Goal: Information Seeking & Learning: Learn about a topic

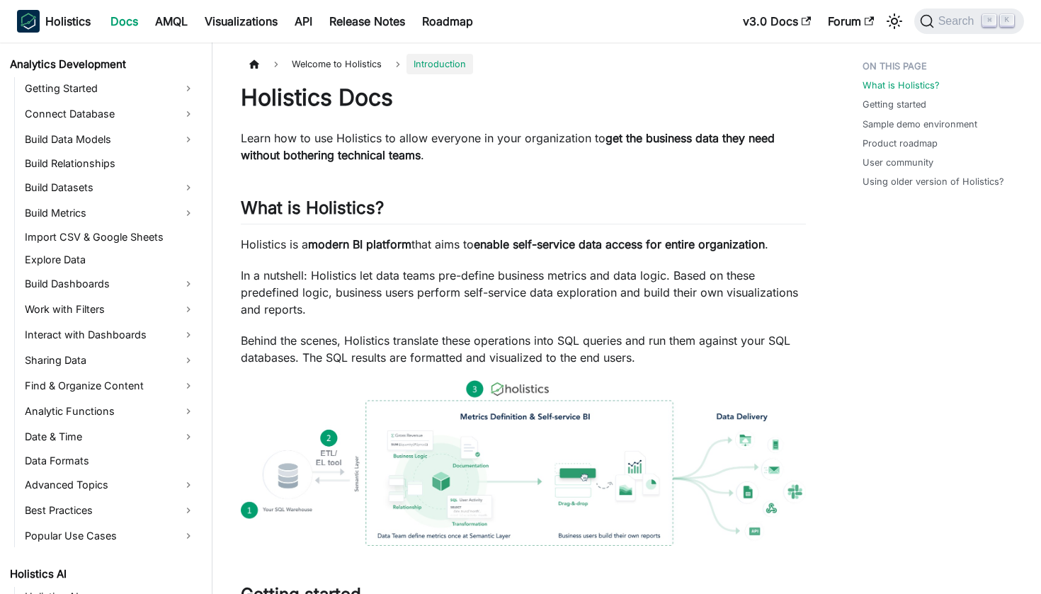
scroll to position [208, 0]
click at [174, 280] on link "Build Dashboards" at bounding box center [110, 284] width 179 height 23
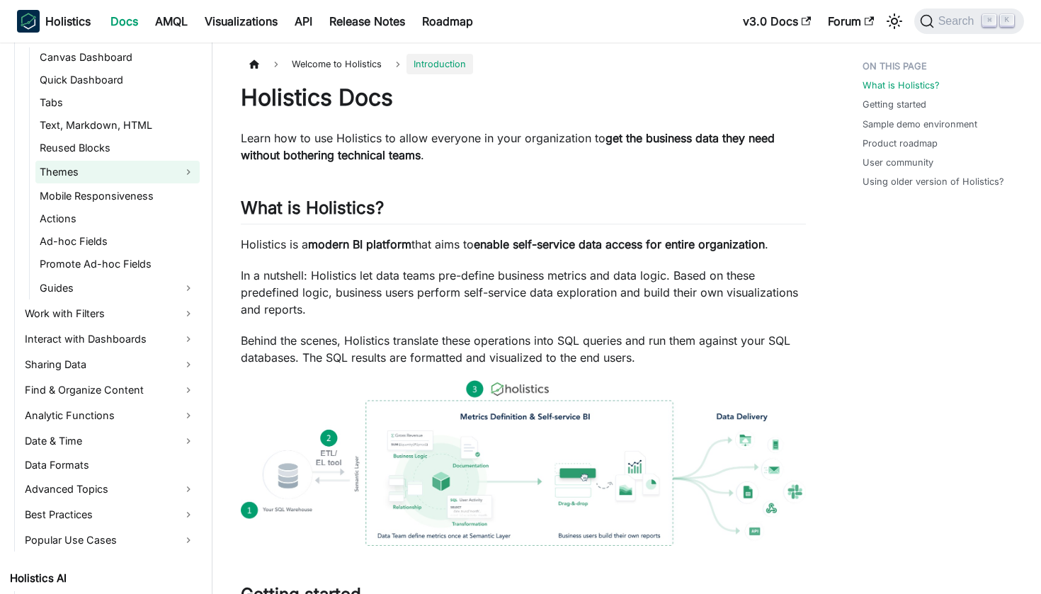
scroll to position [505, 0]
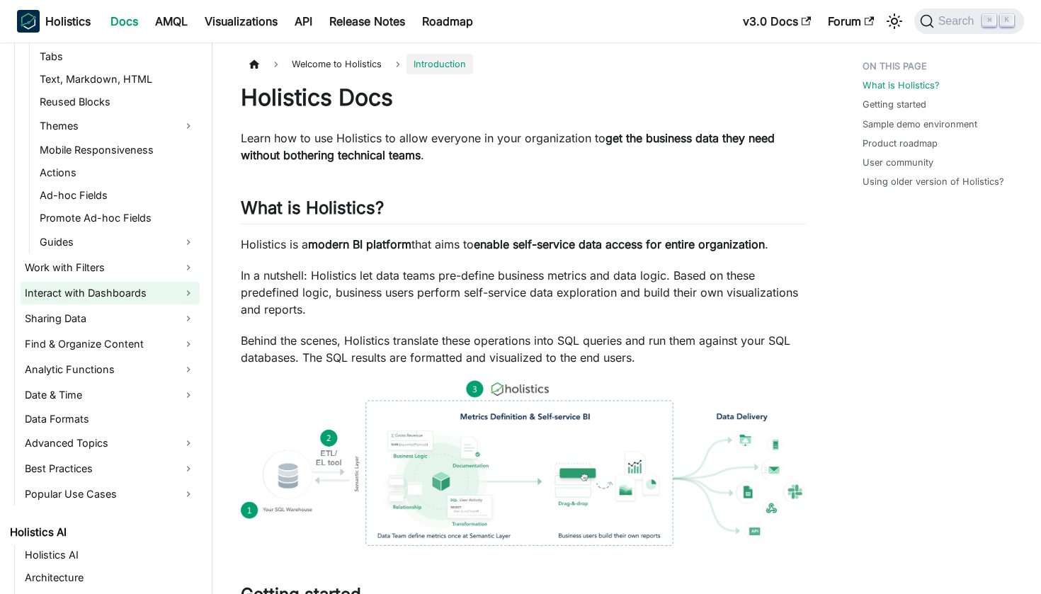
click at [184, 294] on link "Interact with Dashboards" at bounding box center [110, 293] width 179 height 23
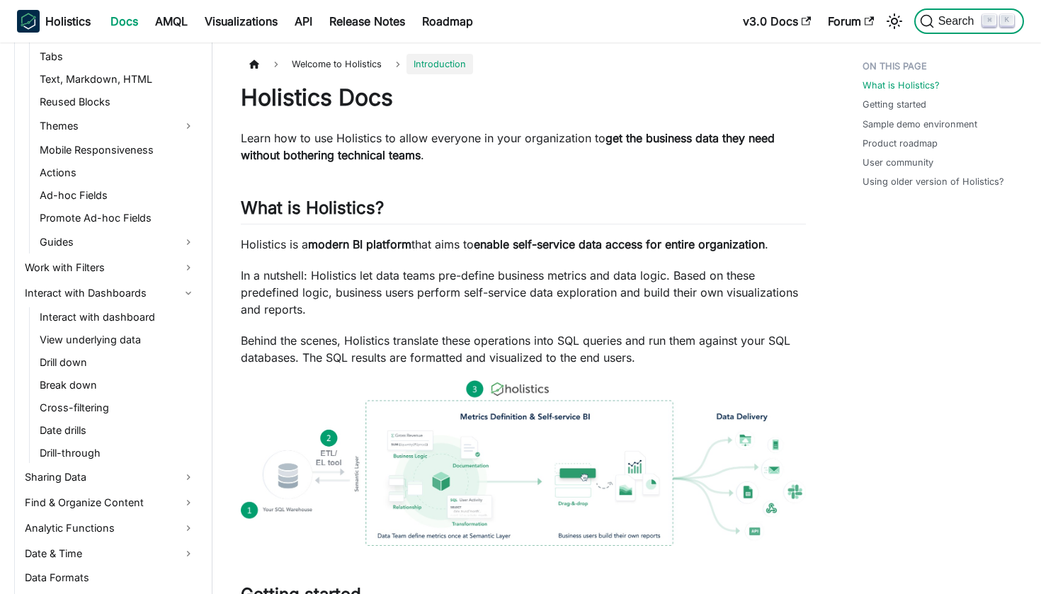
click at [953, 22] on span "Search" at bounding box center [958, 21] width 49 height 13
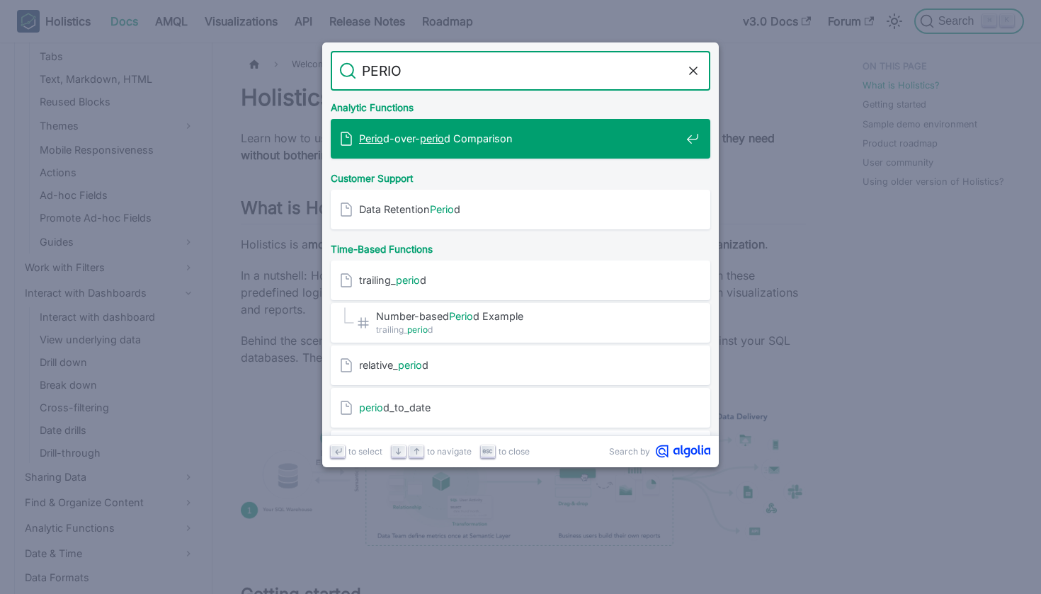
type input "PERIOD"
click at [592, 137] on span "Period -over- period Comparison" at bounding box center [519, 138] width 321 height 13
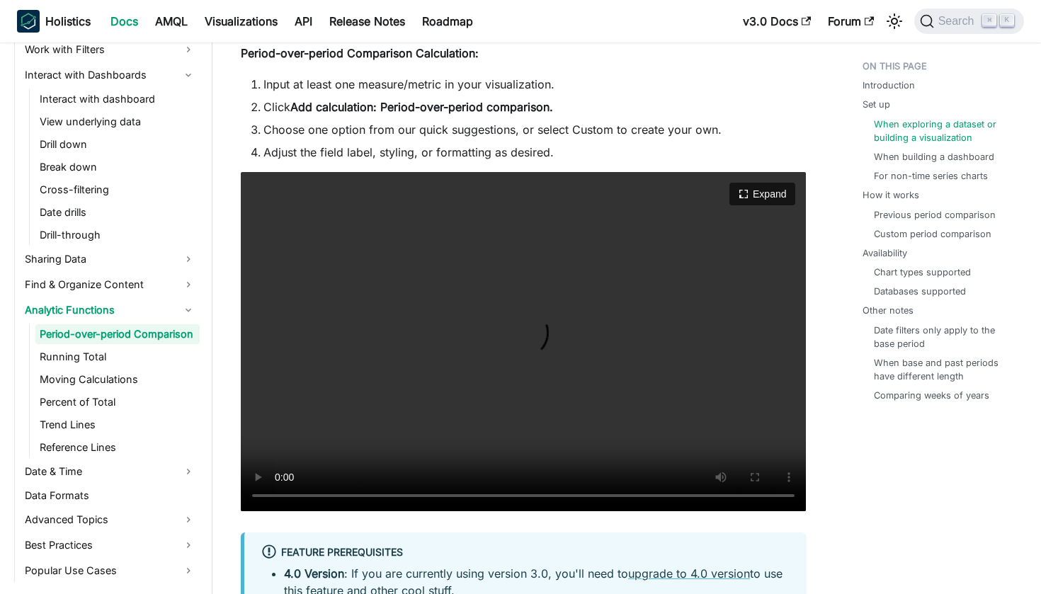
scroll to position [1272, 0]
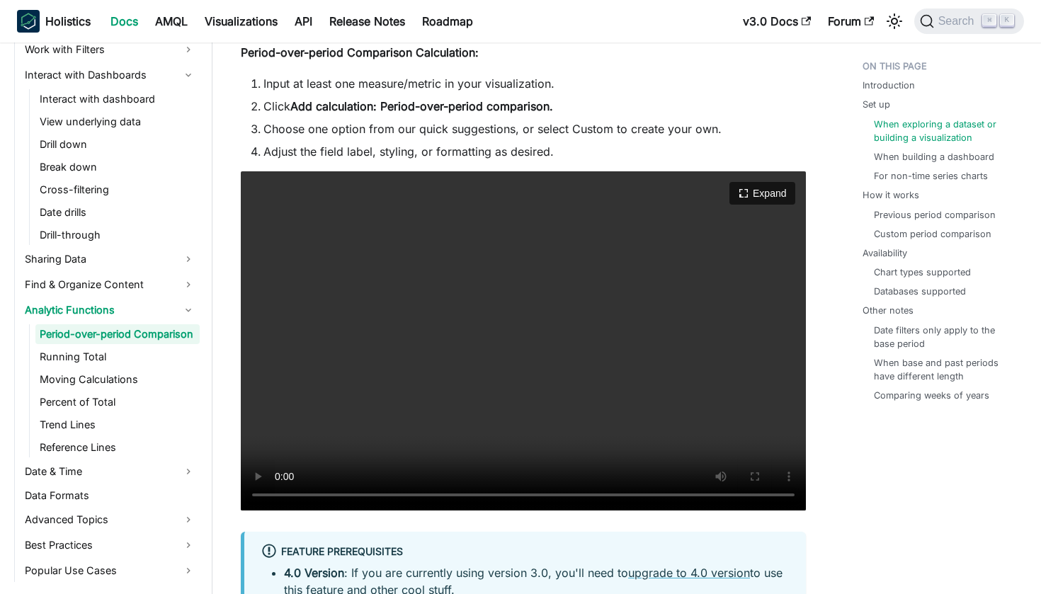
click at [360, 497] on video "Your browser does not support embedding video, but you can download it ." at bounding box center [523, 340] width 565 height 339
click at [277, 496] on video "Your browser does not support embedding video, but you can download it ." at bounding box center [523, 340] width 565 height 339
click at [357, 493] on video "Your browser does not support embedding video, but you can download it ." at bounding box center [523, 340] width 565 height 339
click at [378, 407] on video "Your browser does not support embedding video, but you can download it ." at bounding box center [523, 340] width 565 height 339
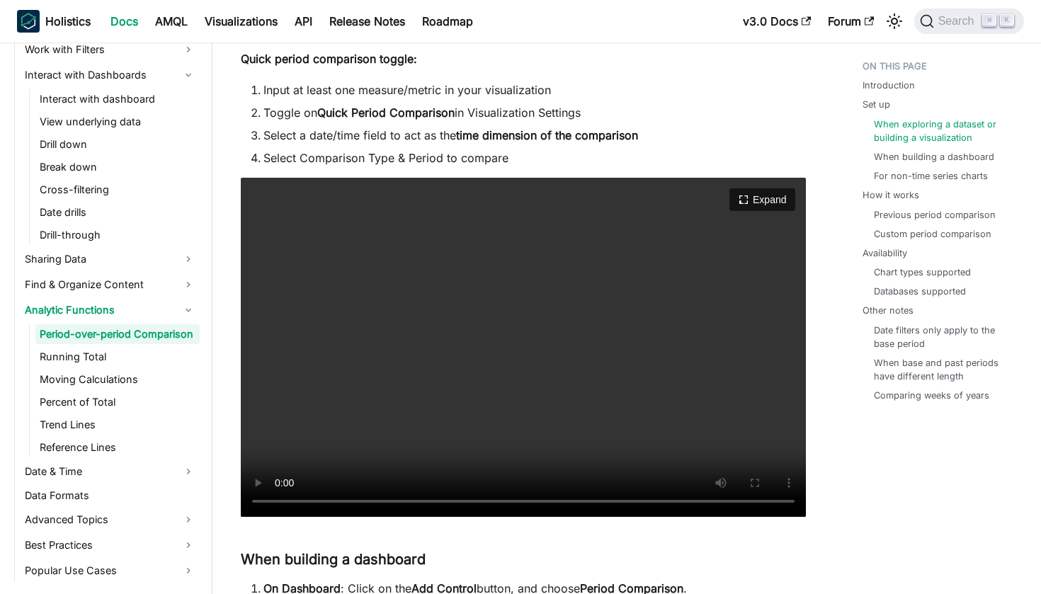
scroll to position [2114, 0]
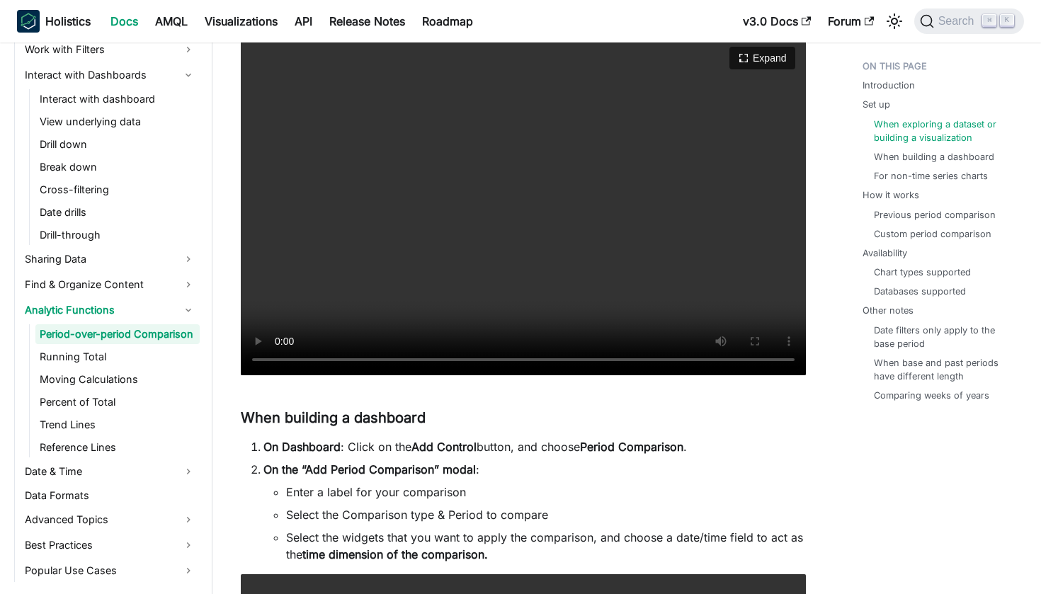
click at [282, 358] on video "Your browser does not support embedding video, but you can download it ." at bounding box center [523, 205] width 565 height 339
click at [275, 360] on video "Your browser does not support embedding video, but you can download it ." at bounding box center [523, 205] width 565 height 339
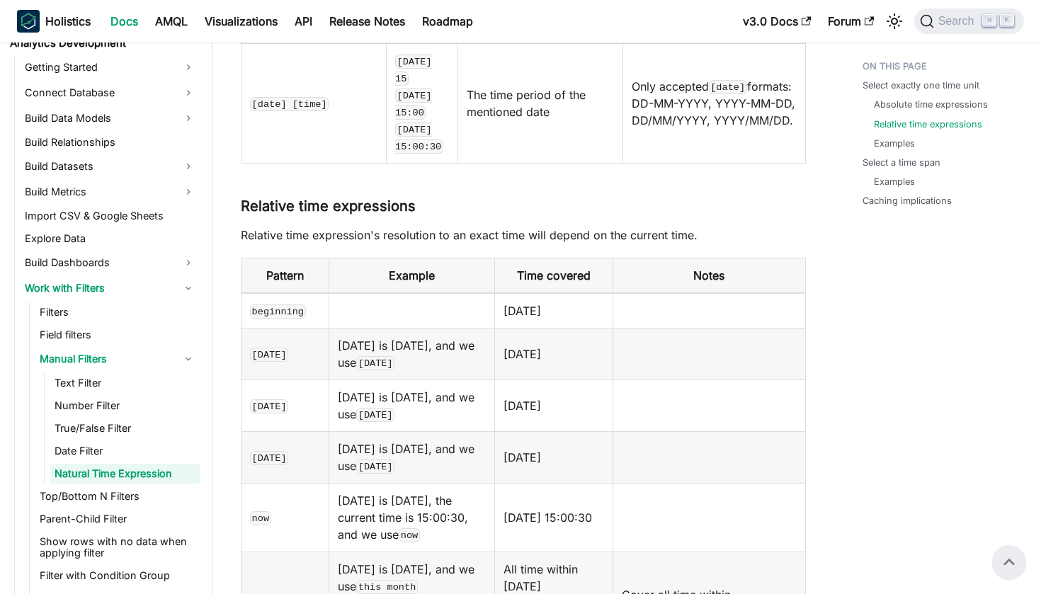
scroll to position [959, 0]
